Goal: Transaction & Acquisition: Purchase product/service

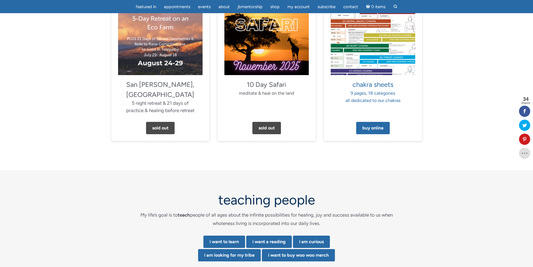
scroll to position [559, 0]
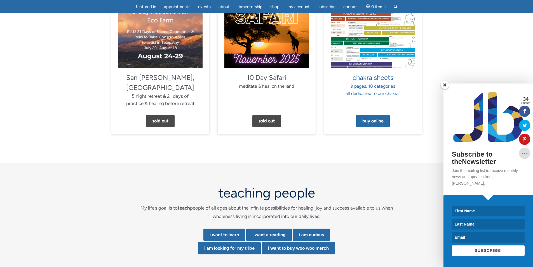
click at [447, 89] on span at bounding box center [444, 85] width 8 height 8
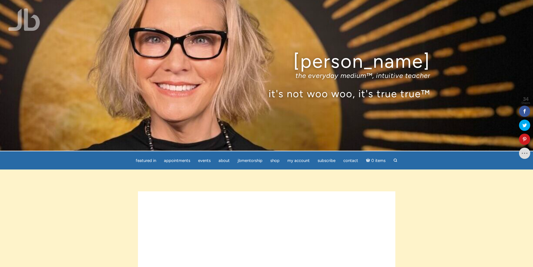
scroll to position [0, 0]
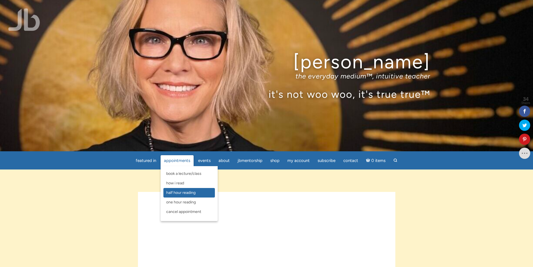
click at [181, 194] on span "Half Hour Reading" at bounding box center [180, 192] width 29 height 5
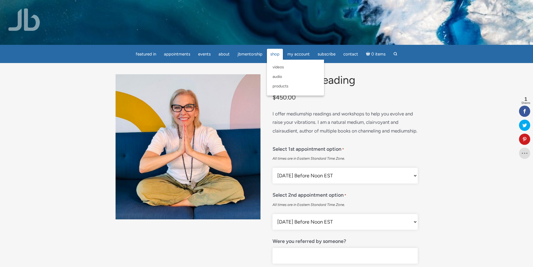
click at [277, 55] on span "Shop" at bounding box center [274, 53] width 9 height 5
click at [275, 84] on span "Products" at bounding box center [280, 86] width 16 height 5
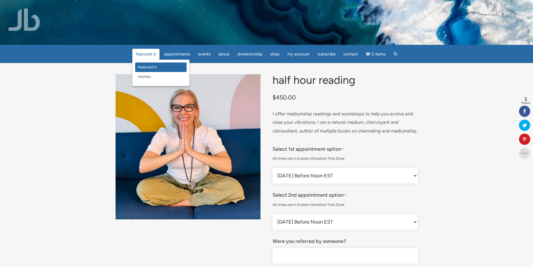
click at [149, 67] on span "featured in" at bounding box center [147, 67] width 19 height 5
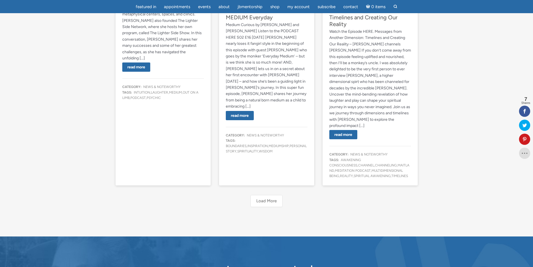
scroll to position [447, 0]
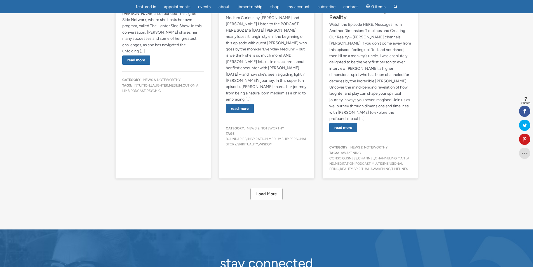
click at [275, 188] on button "Load More" at bounding box center [266, 194] width 32 height 12
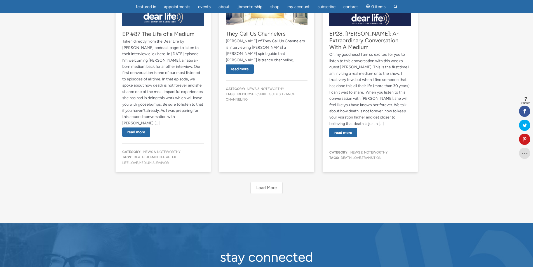
scroll to position [1035, 0]
